Goal: Information Seeking & Learning: Learn about a topic

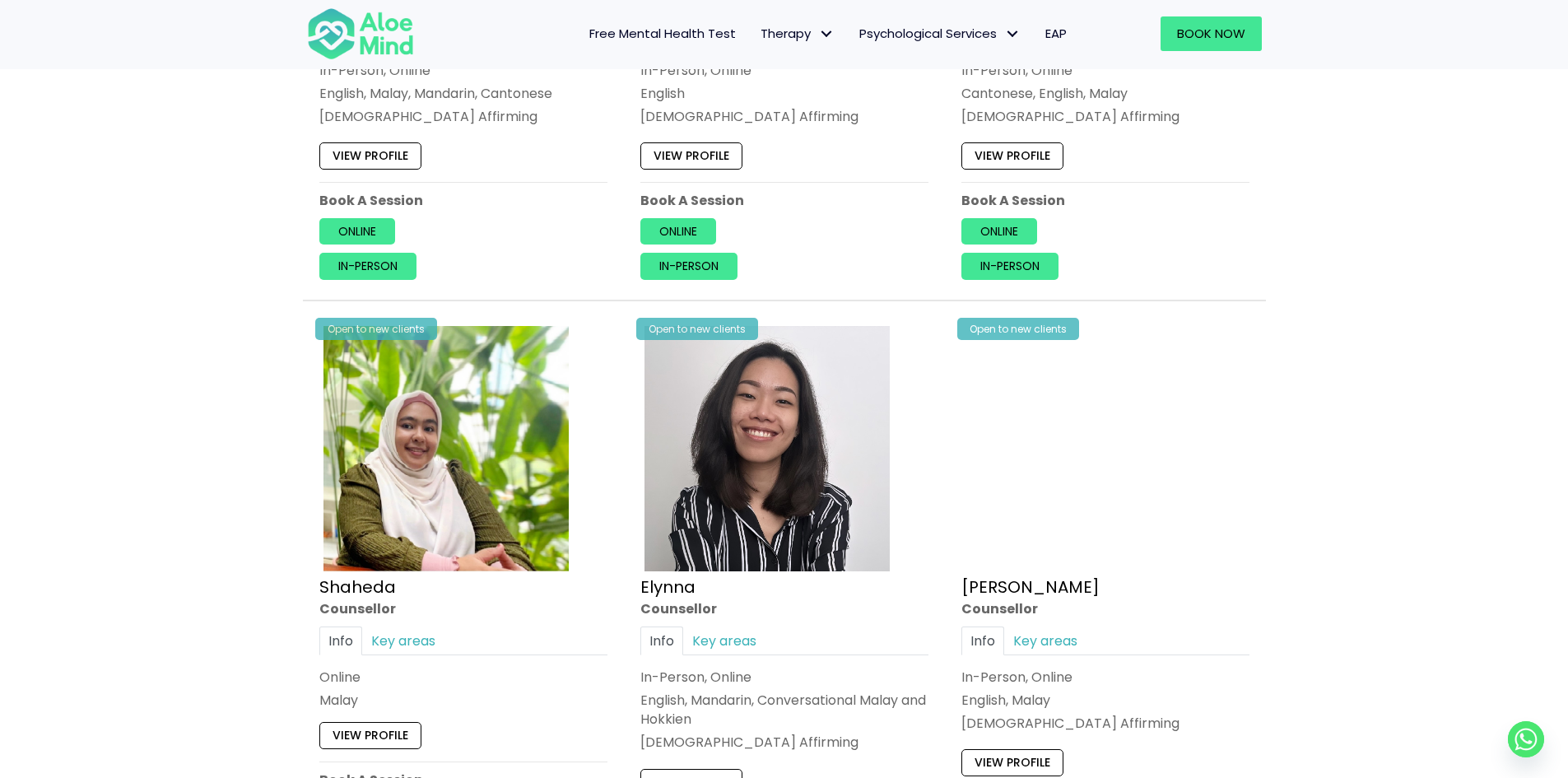
scroll to position [1317, 0]
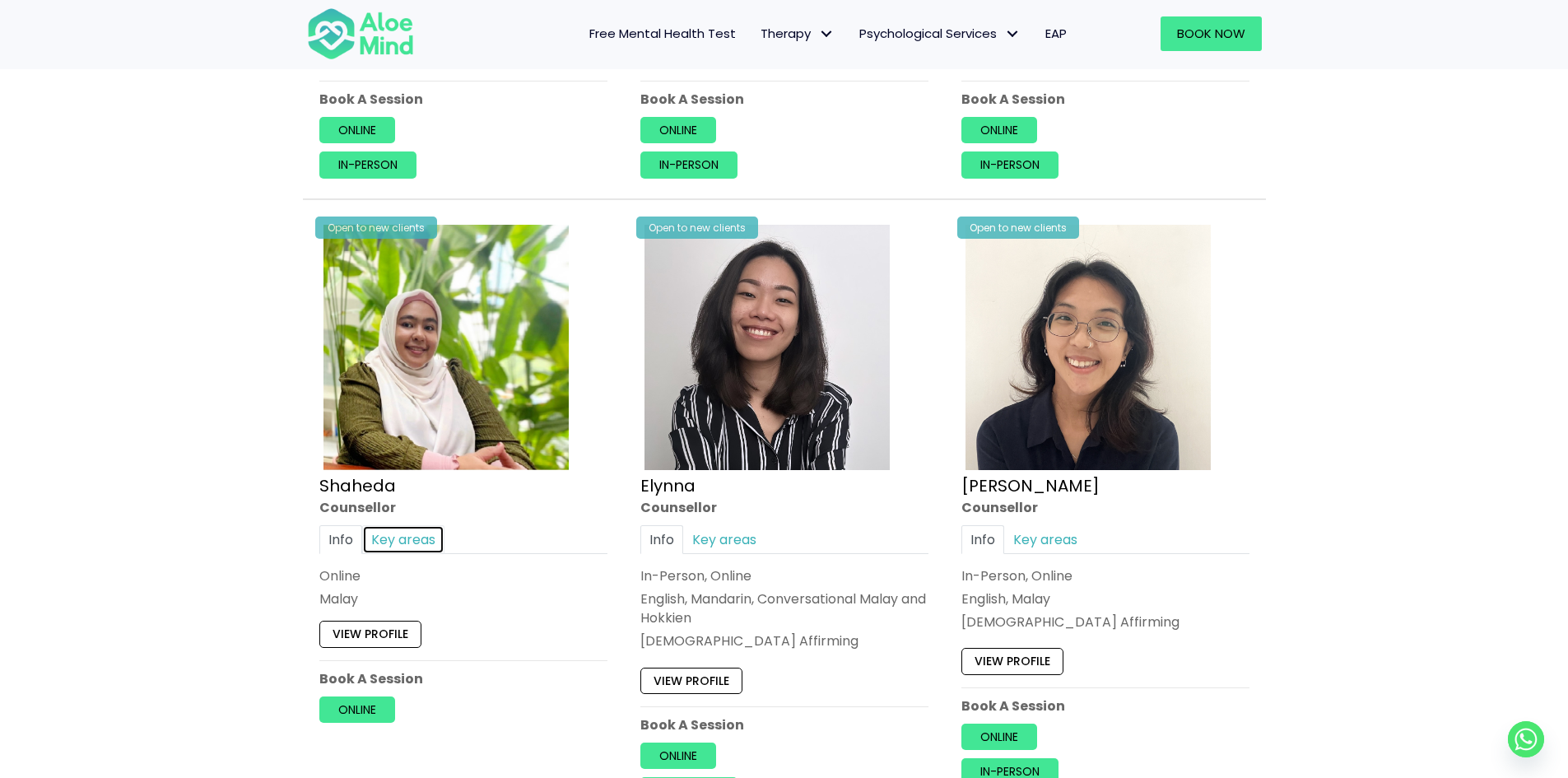
click at [391, 541] on link "Key areas" at bounding box center [403, 539] width 83 height 29
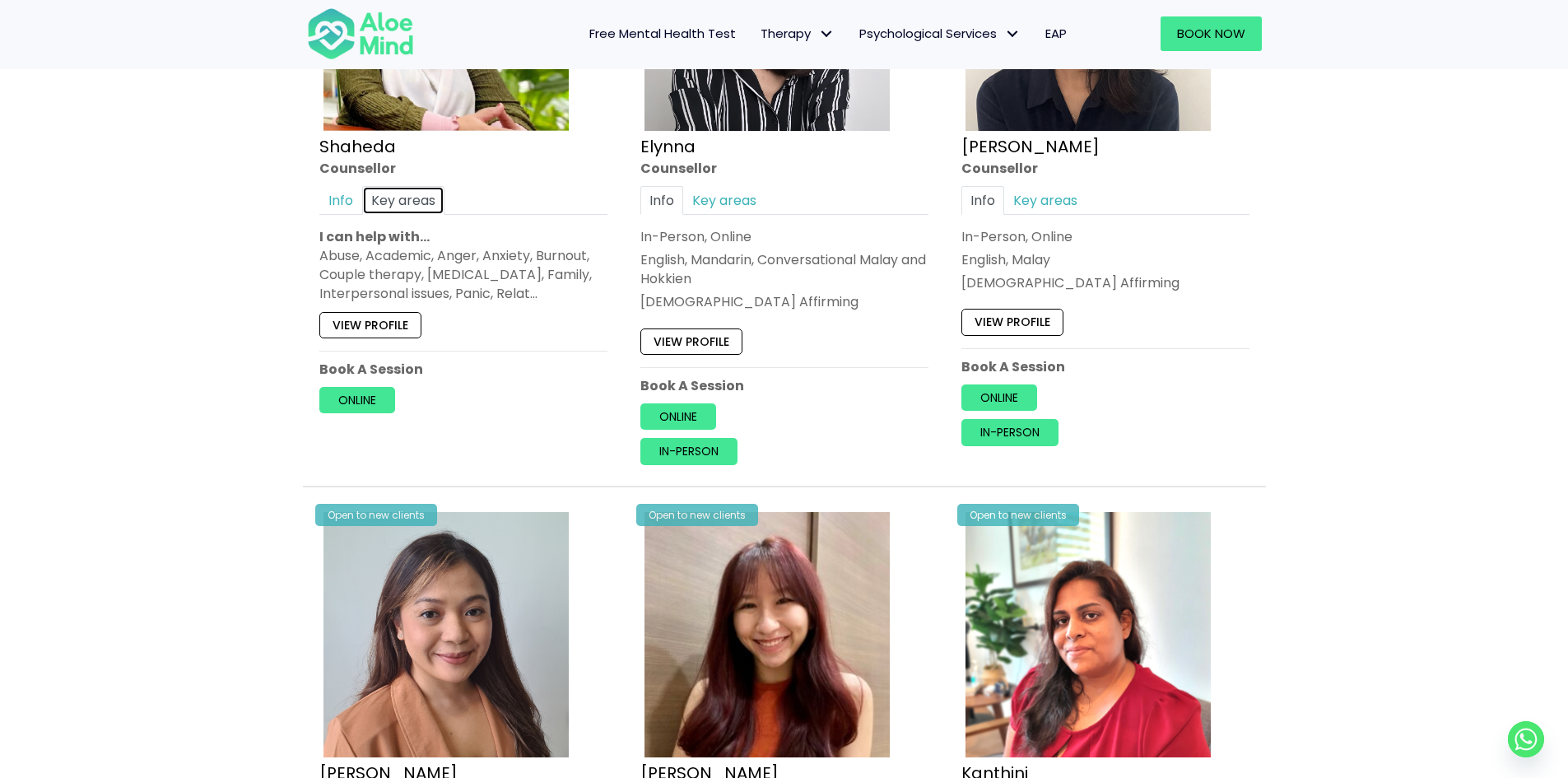
scroll to position [1563, 0]
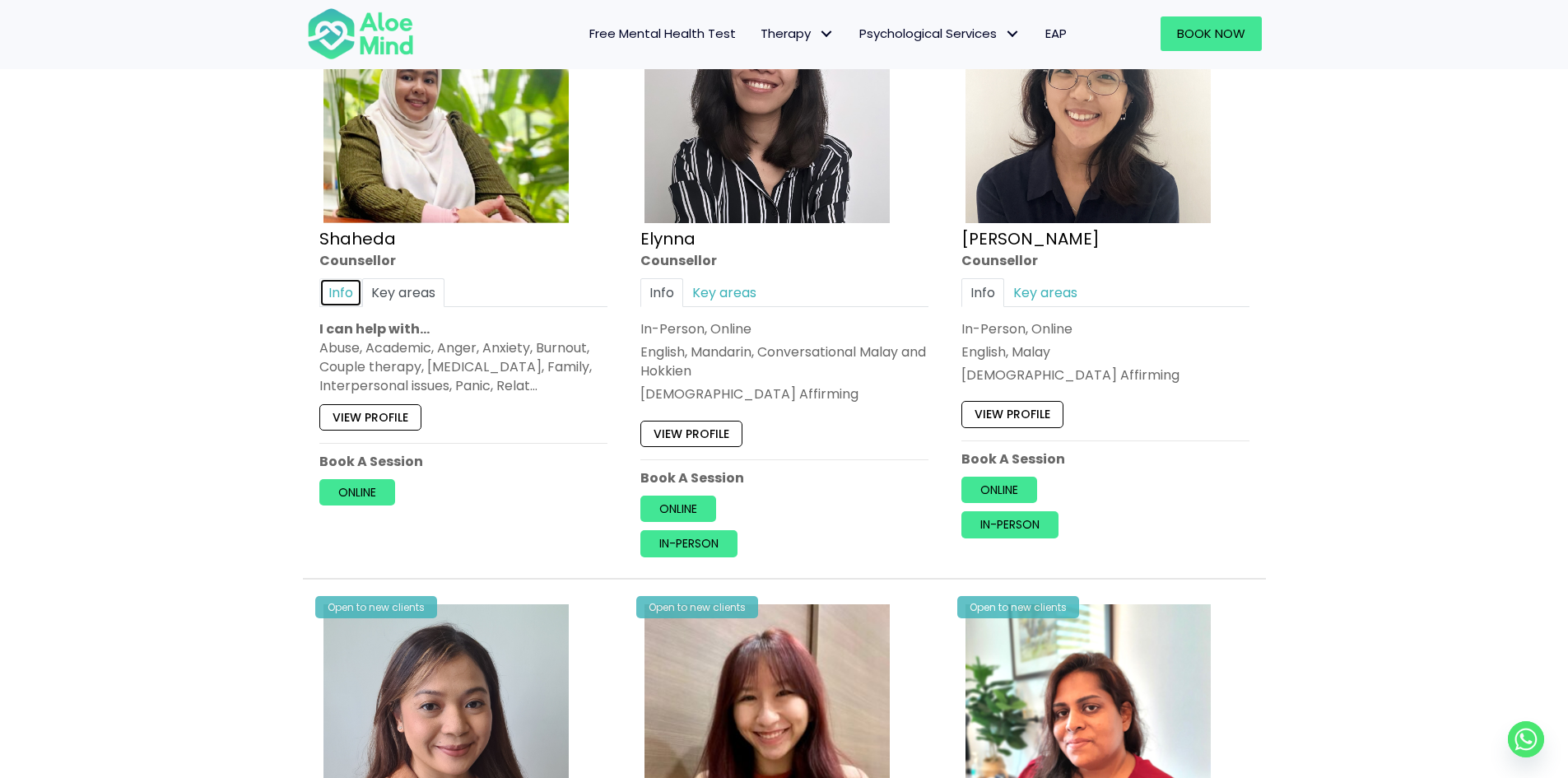
click at [349, 296] on link "Info" at bounding box center [341, 293] width 43 height 29
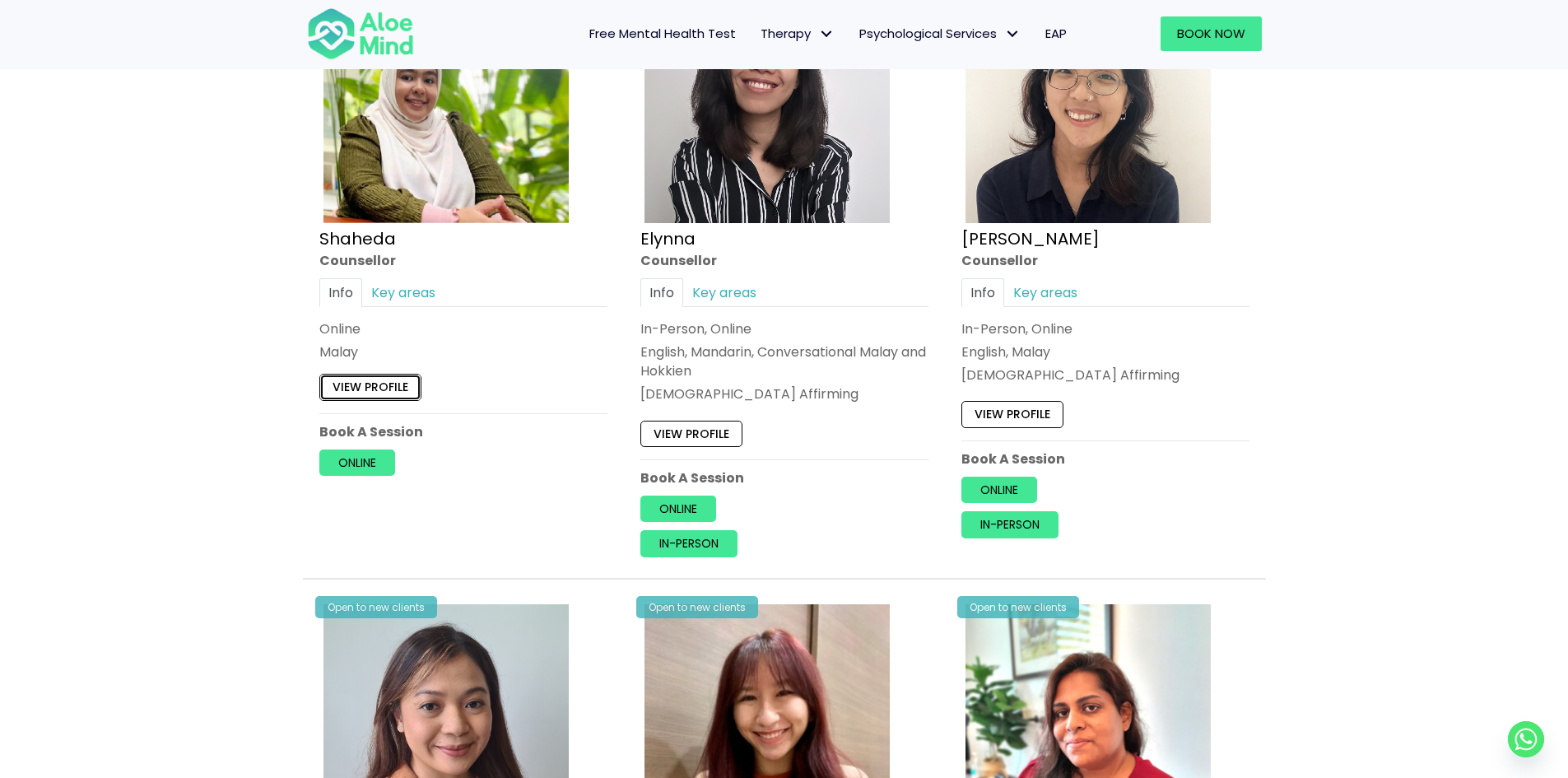
click at [370, 383] on link "View profile" at bounding box center [370, 387] width 102 height 26
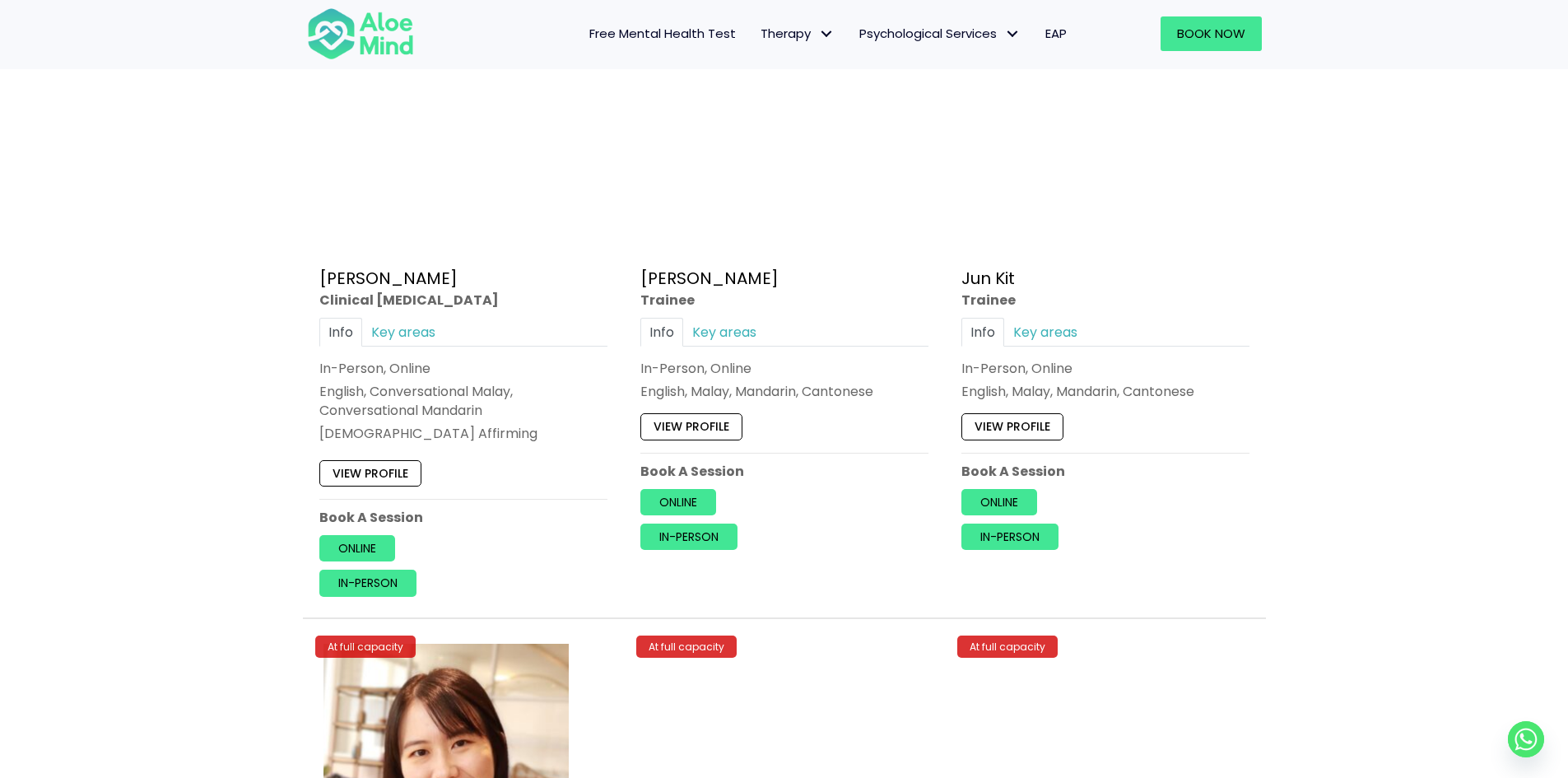
scroll to position [5513, 0]
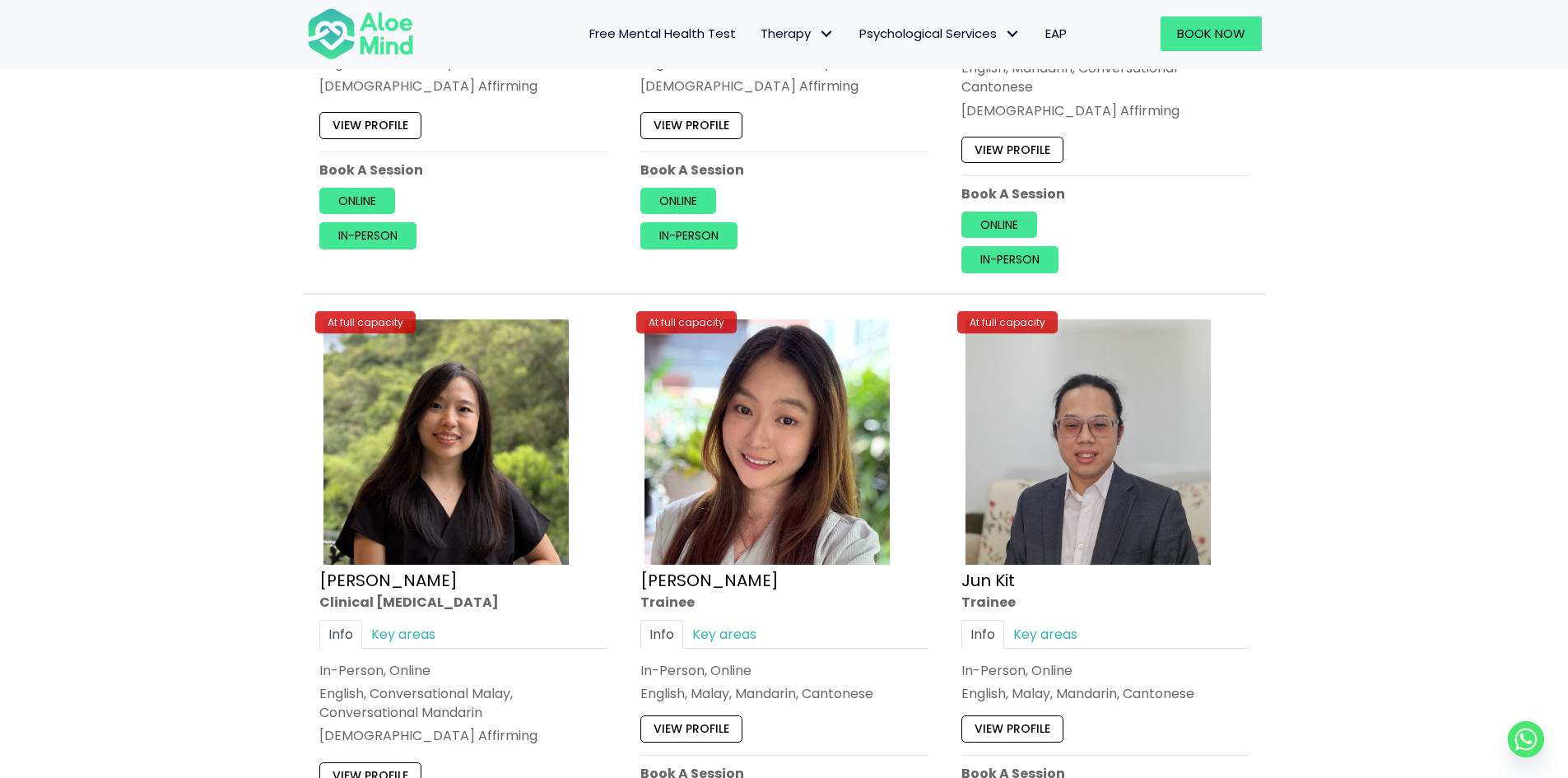
click at [730, 36] on span "Free Mental Health Test" at bounding box center [662, 32] width 146 height 17
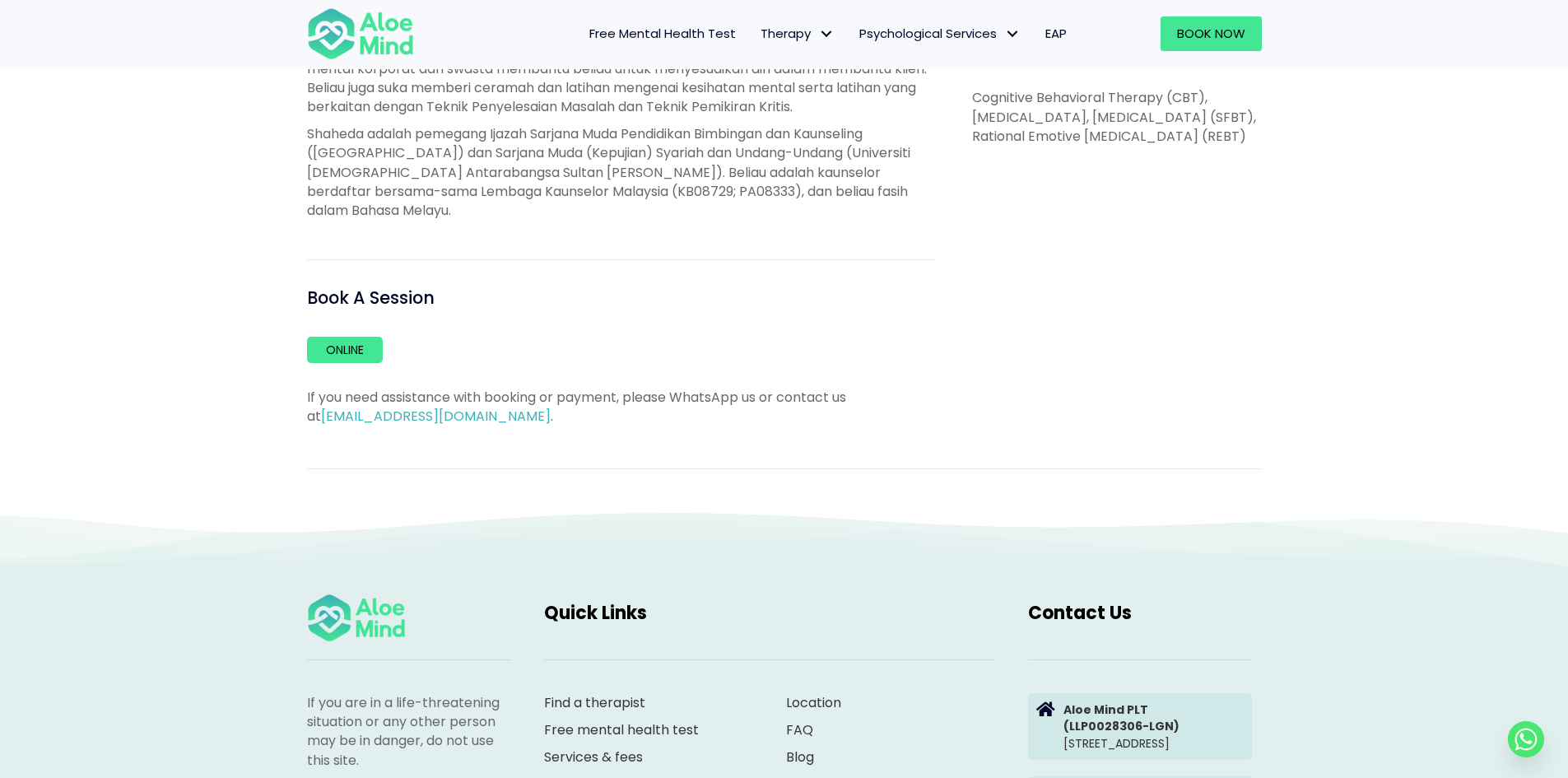
scroll to position [906, 0]
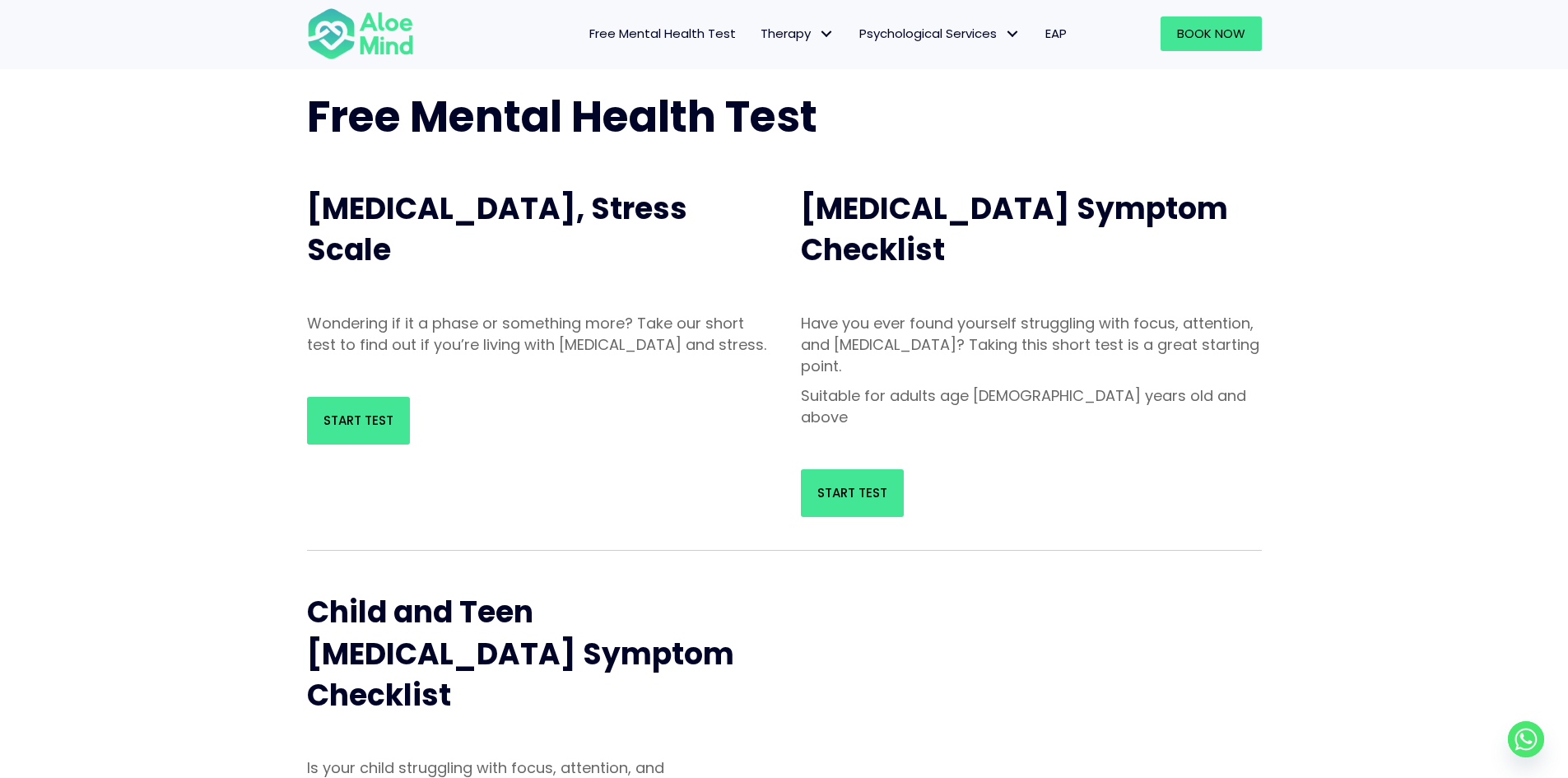
scroll to position [83, 0]
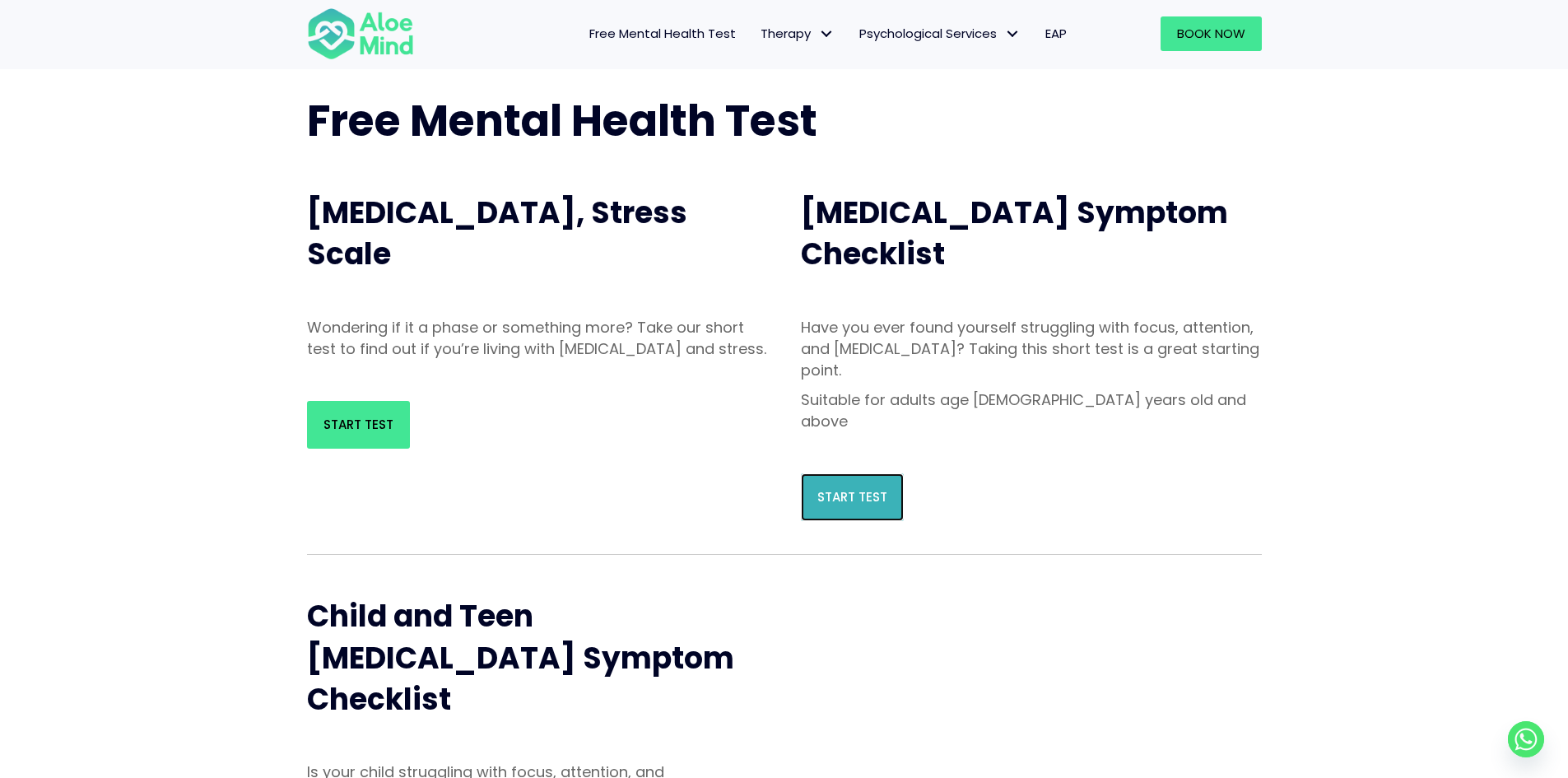
click at [851, 473] on link "Start Test" at bounding box center [852, 497] width 103 height 48
